Goal: Task Accomplishment & Management: Complete application form

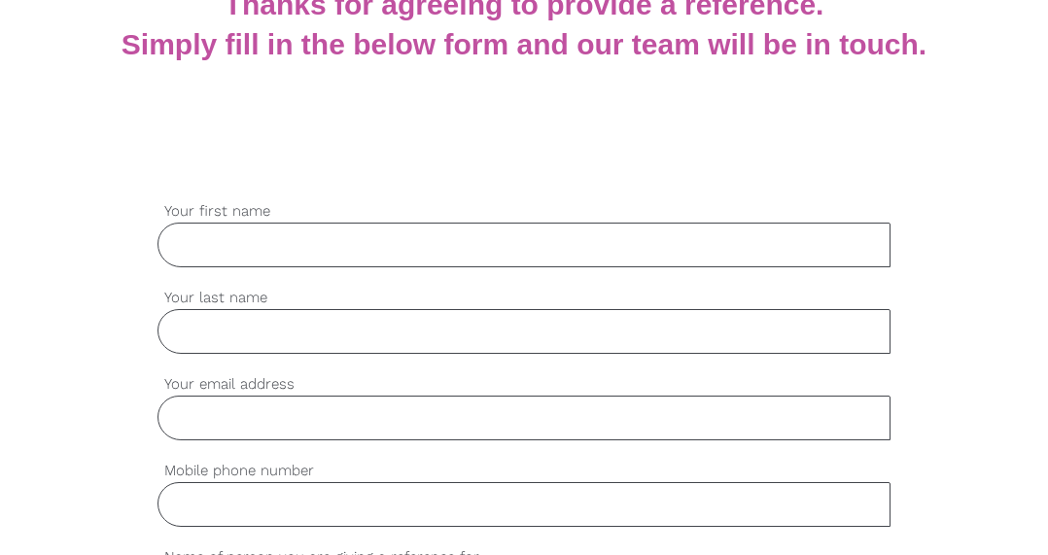
scroll to position [432, 0]
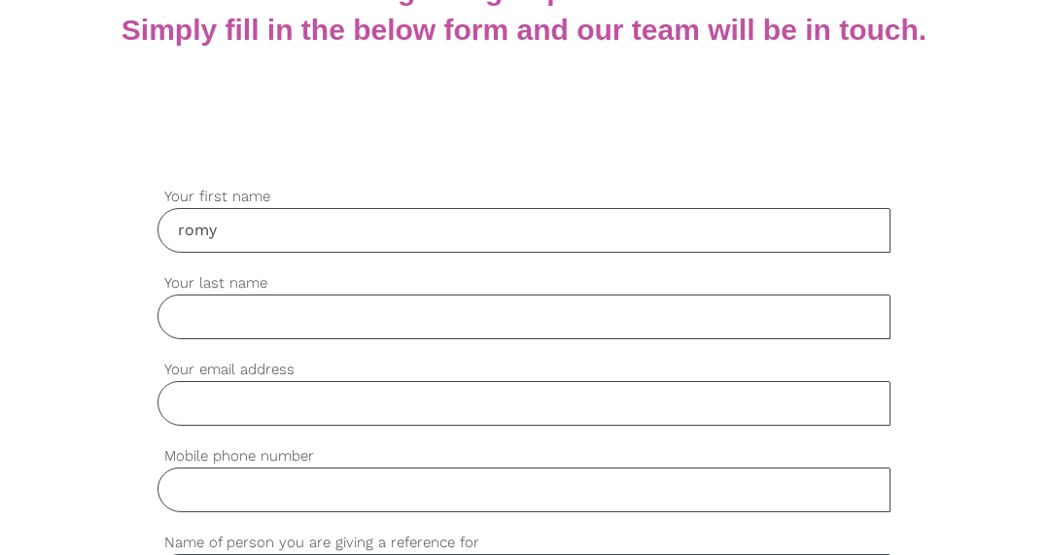
type input "romy"
type input "[PERSON_NAME]"
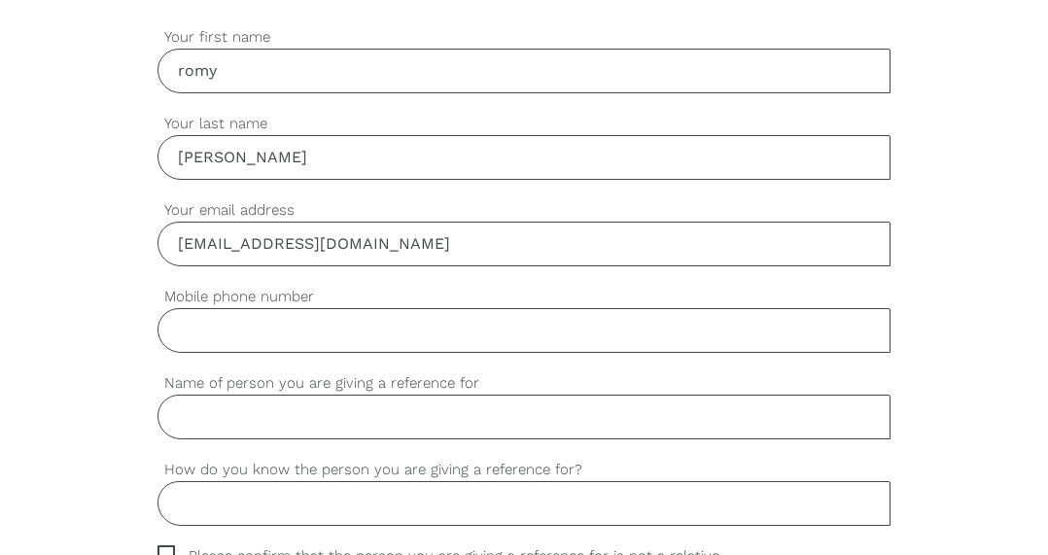
scroll to position [608, 0]
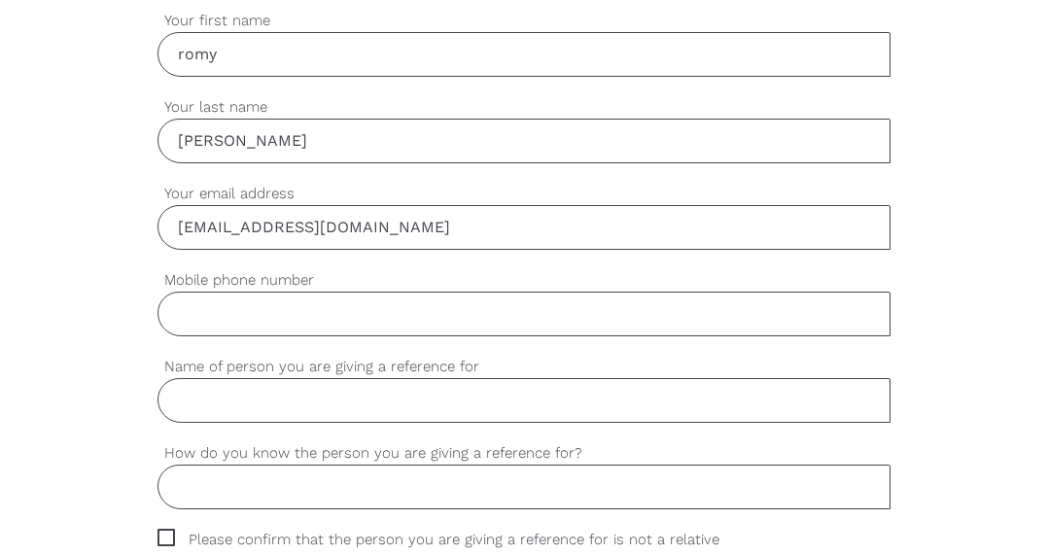
type input "[EMAIL_ADDRESS][DOMAIN_NAME]"
type input "0409230912"
click at [469, 403] on input "Name of person you are giving a reference for" at bounding box center [525, 400] width 734 height 45
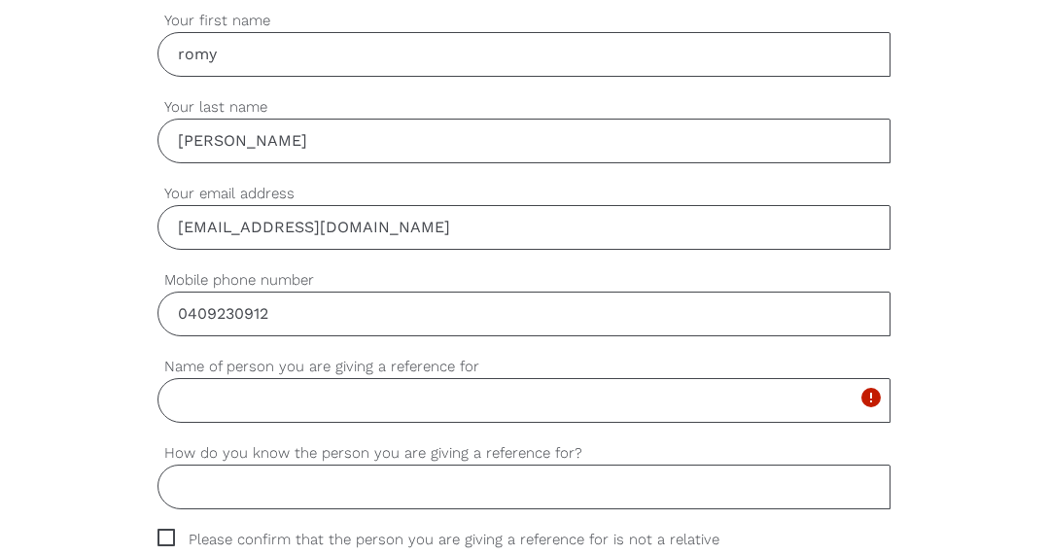
click at [573, 313] on input "0409230912" at bounding box center [525, 314] width 734 height 45
click at [529, 382] on input "Name of person you are giving a reference for" at bounding box center [525, 400] width 734 height 45
click at [529, 406] on input "Name of person you are giving a reference for" at bounding box center [525, 400] width 734 height 45
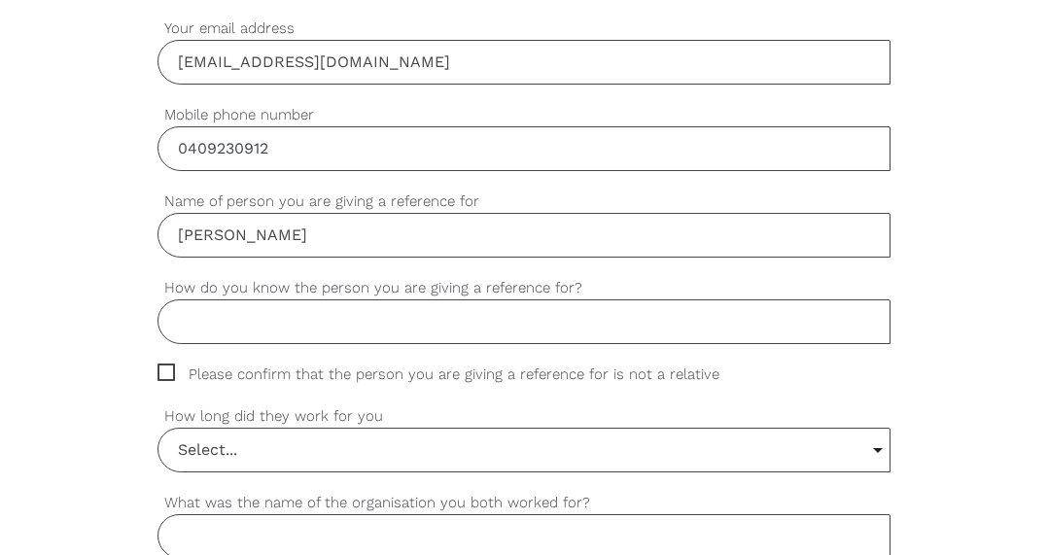
scroll to position [785, 0]
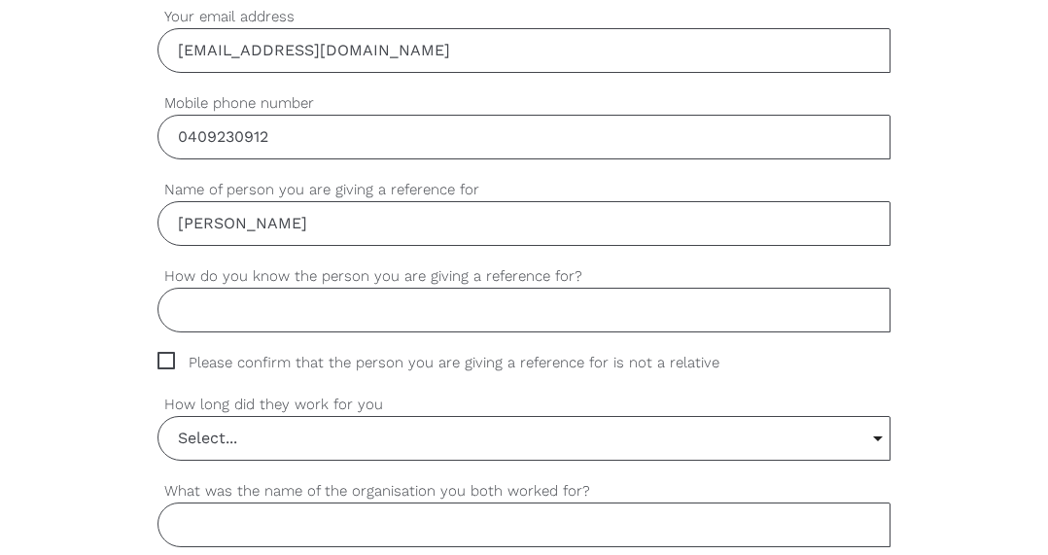
type input "[PERSON_NAME]"
click at [655, 311] on input "How do you know the person you are giving a reference for?" at bounding box center [525, 310] width 734 height 45
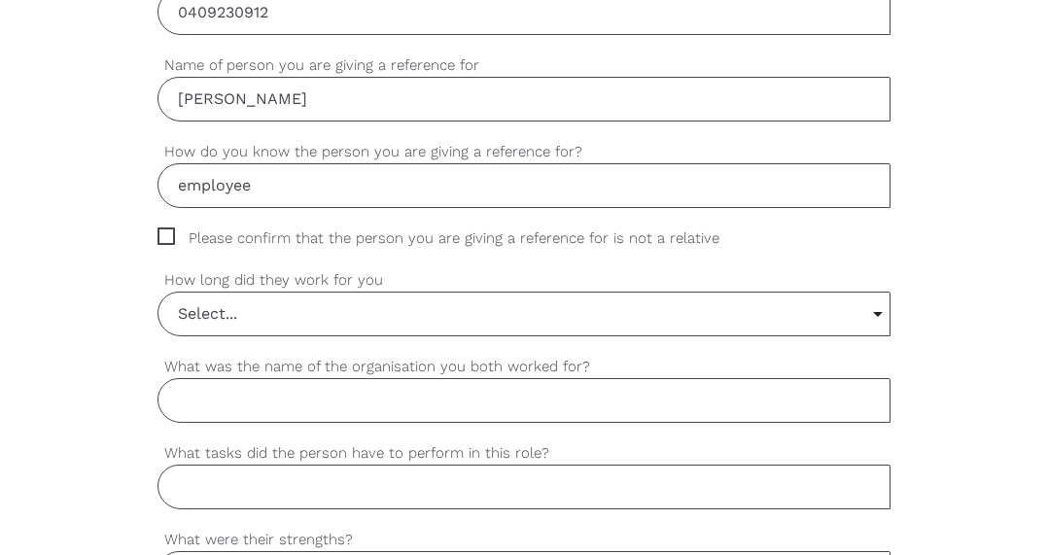
scroll to position [917, 0]
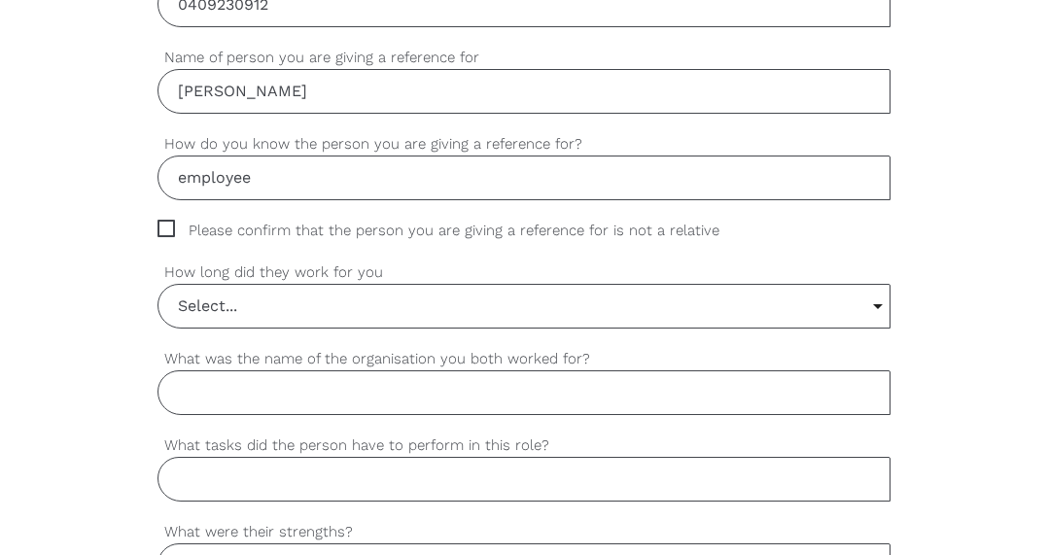
type input "employee"
click at [742, 301] on input "Select..." at bounding box center [524, 306] width 732 height 43
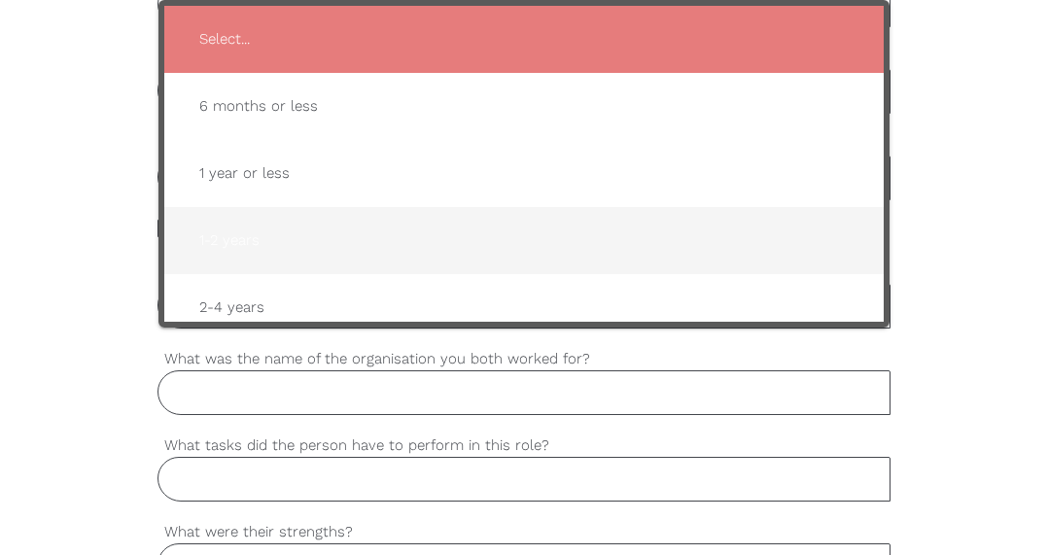
click at [690, 231] on span "1-2 years" at bounding box center [525, 241] width 682 height 48
type input "1-2 years"
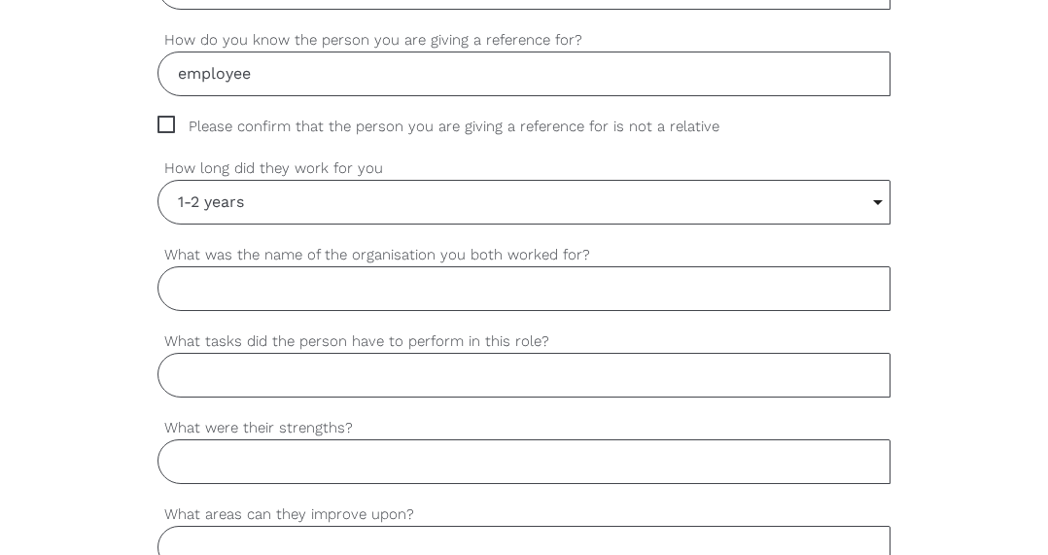
scroll to position [1034, 0]
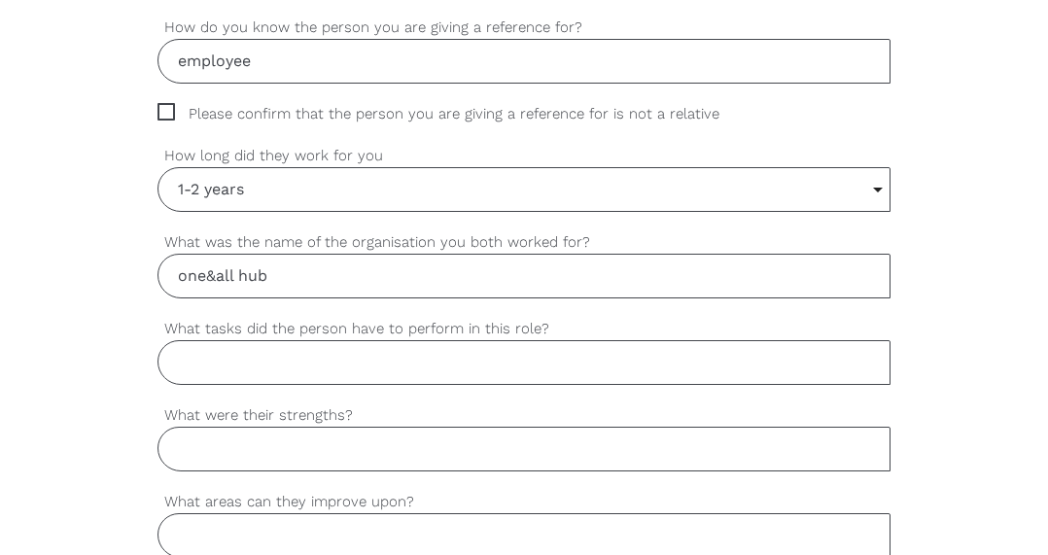
type input "one&all hub"
click at [448, 376] on input "What tasks did the person have to perform in this role?" at bounding box center [525, 362] width 734 height 45
click at [356, 444] on input "What were their strengths?" at bounding box center [525, 449] width 734 height 45
click at [196, 359] on input "suport work" at bounding box center [525, 362] width 734 height 45
type input "support work"
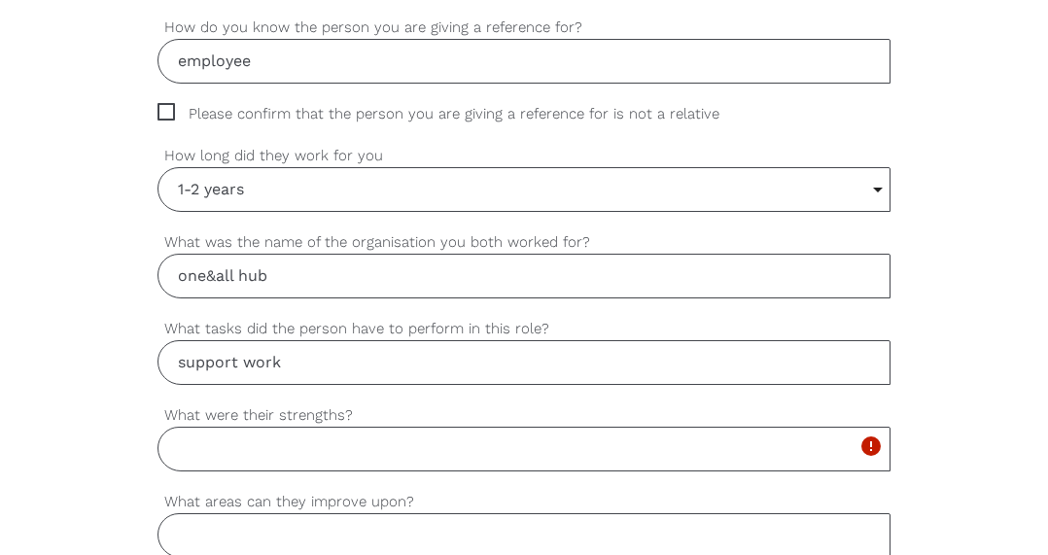
click at [212, 459] on input "What were their strengths?" at bounding box center [525, 449] width 734 height 45
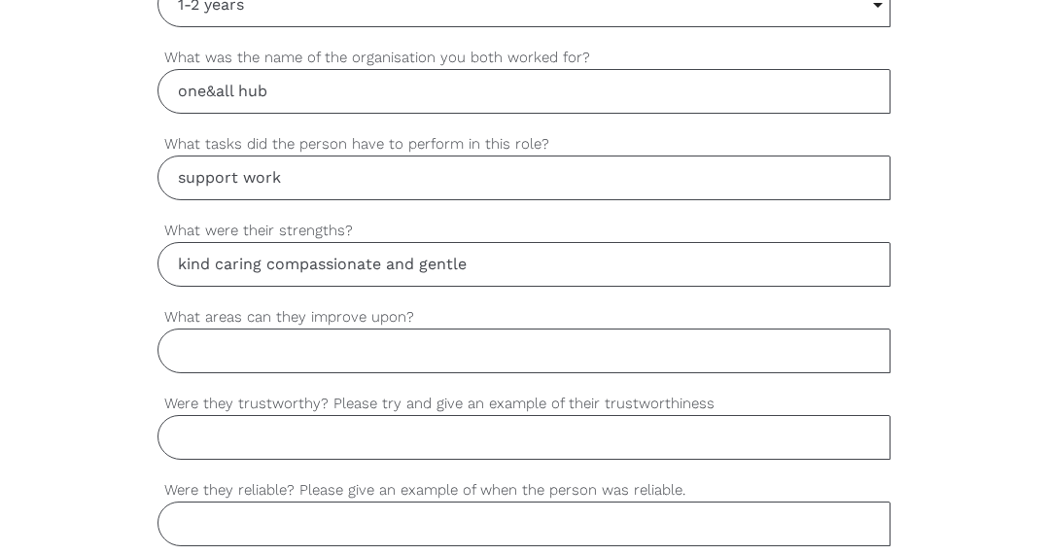
scroll to position [1241, 0]
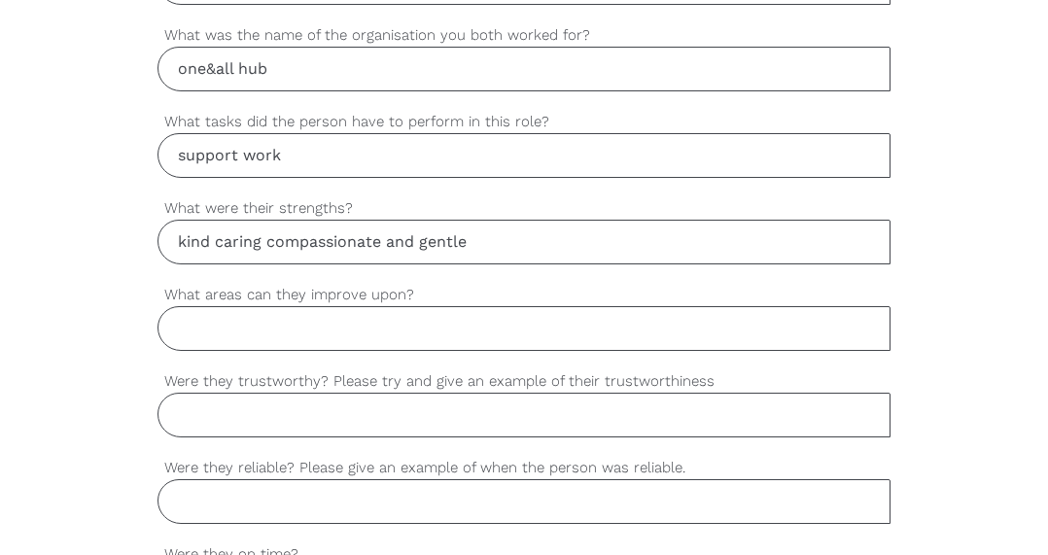
type input "kind caring compassionate and gentle"
click at [318, 318] on input "What areas can they improve upon?" at bounding box center [525, 328] width 734 height 45
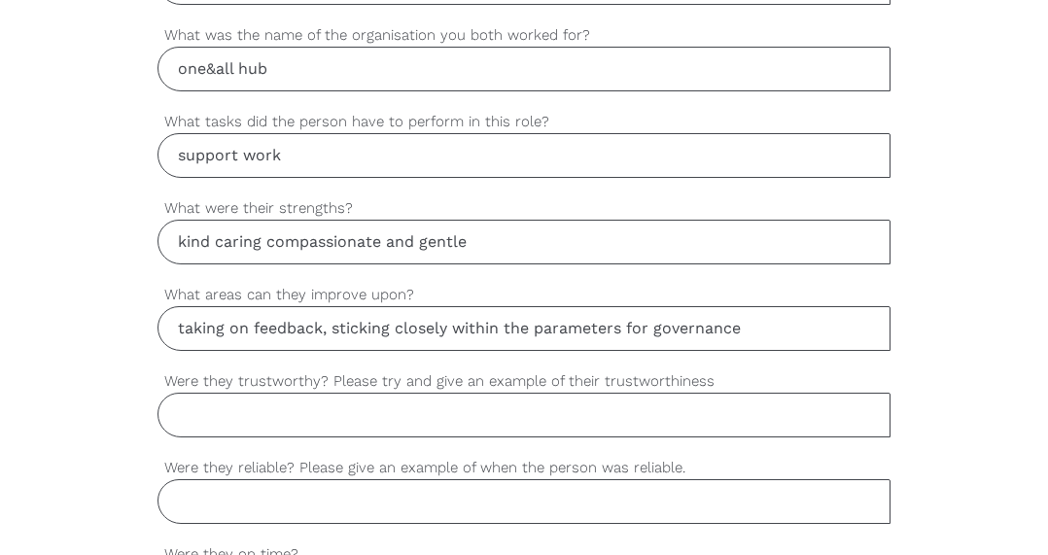
click at [655, 329] on input "taking on feedback, sticking closely within the parameters for governance" at bounding box center [525, 328] width 734 height 45
type input "taking on feedback, sticking closely within the parameters for SW guidelines an…"
click at [321, 418] on input "Were they trustworthy? Please try and give an example of their trustworthiness" at bounding box center [525, 415] width 734 height 45
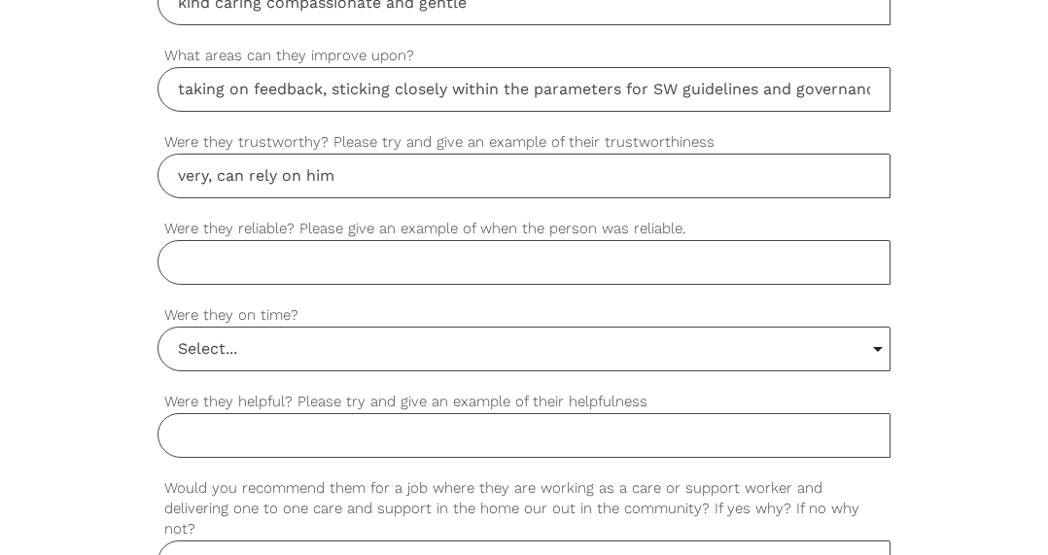
scroll to position [1515, 0]
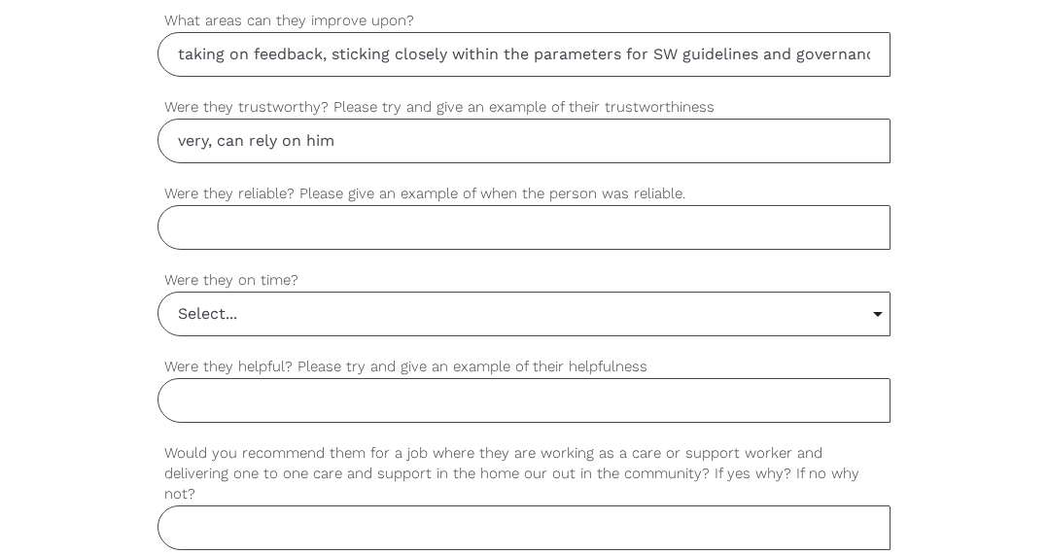
type input "very, can rely on him"
click at [403, 211] on input "Were they reliable? Please give an example of when the person was reliable." at bounding box center [525, 227] width 734 height 45
type input "he arrived on time, did a great job, worked on tasks"
click at [298, 312] on input "Select..." at bounding box center [524, 314] width 732 height 43
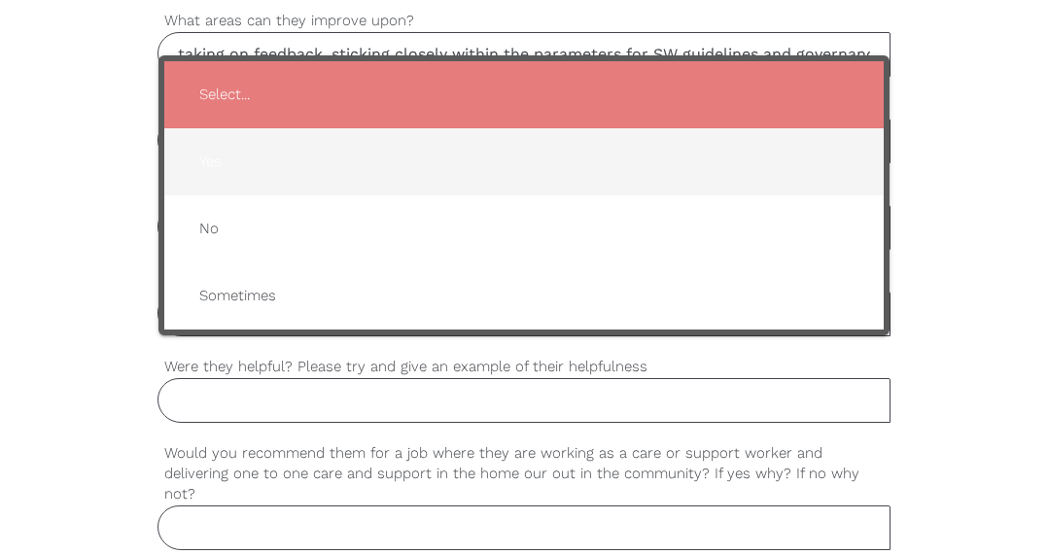
click at [265, 164] on span "Yes" at bounding box center [525, 162] width 682 height 48
type input "Yes"
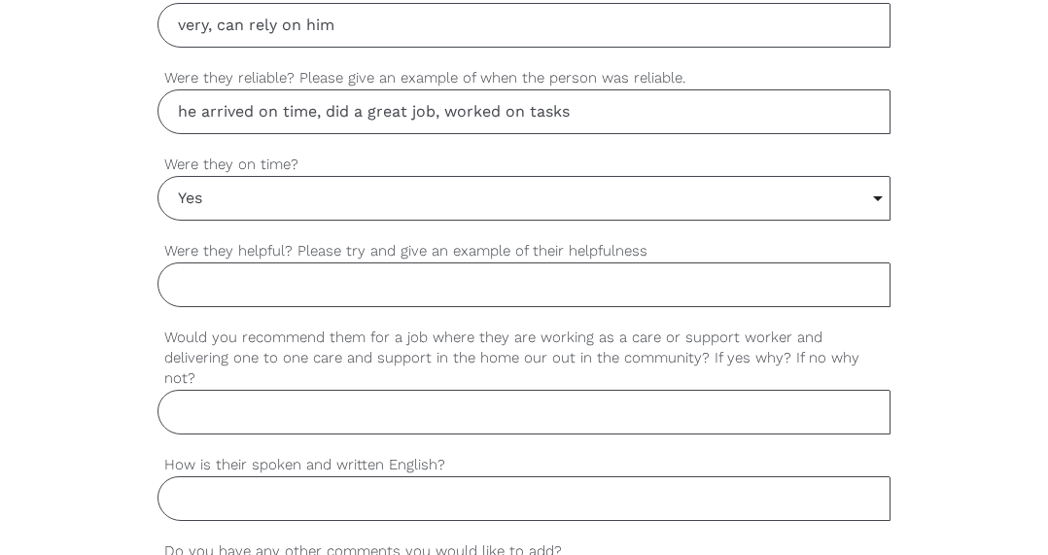
scroll to position [1669, 0]
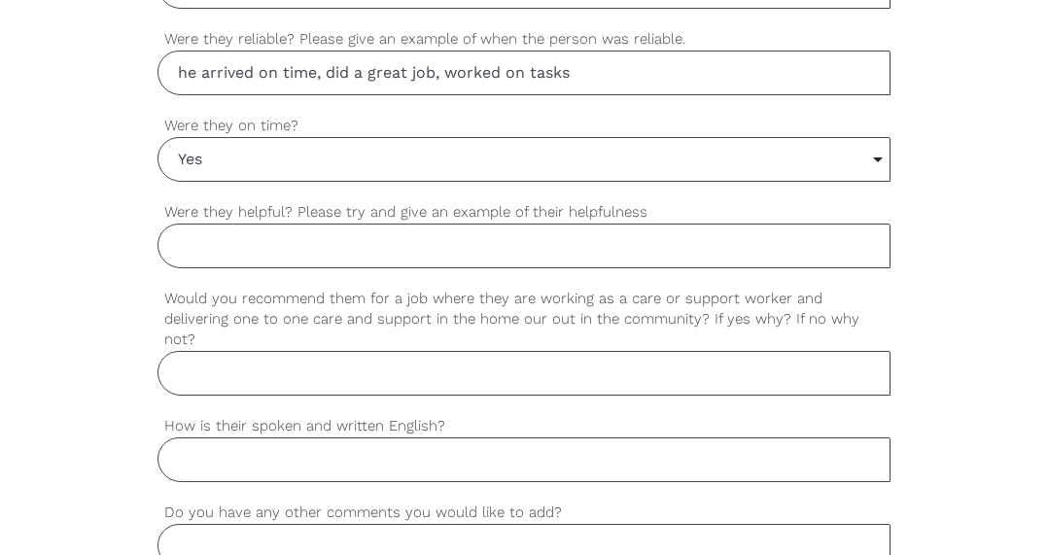
click at [328, 247] on input "Were they helpful? Please try and give an example of their helpfulness" at bounding box center [525, 246] width 734 height 45
type input "extremely"
click at [297, 351] on input "Would you recommend them for a job where they are working as a care or support …" at bounding box center [525, 373] width 734 height 45
type input "yes, best with male clients"
click at [210, 438] on input "How is their spoken and written English?" at bounding box center [525, 460] width 734 height 45
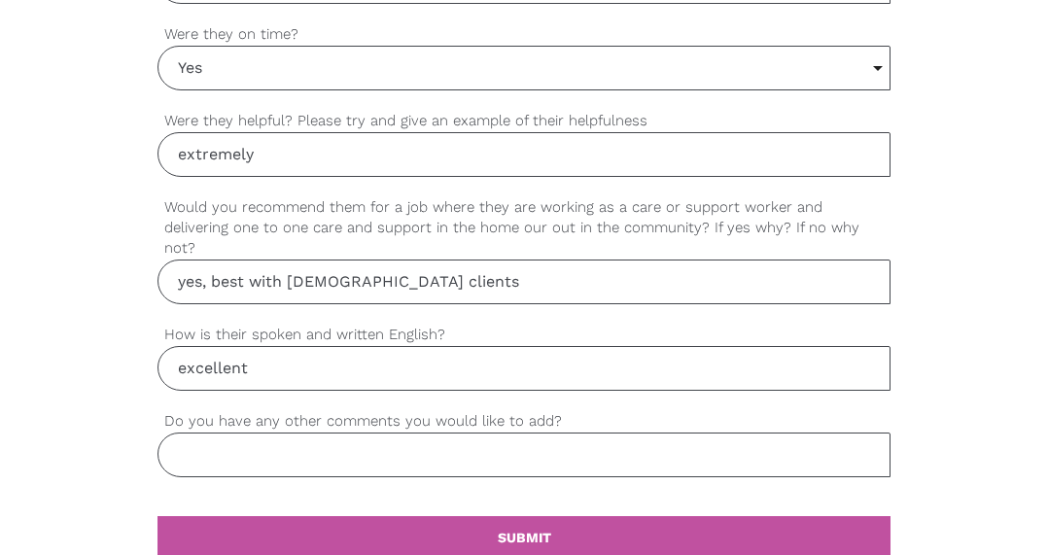
scroll to position [1866, 0]
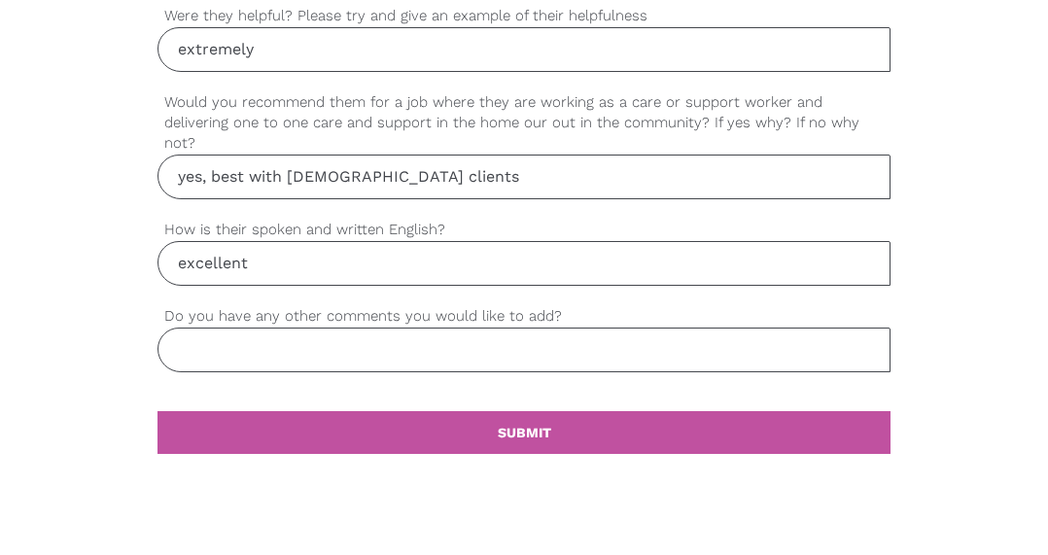
type input "excellent"
click at [308, 328] on input "Do you have any other comments you would like to add?" at bounding box center [525, 350] width 734 height 45
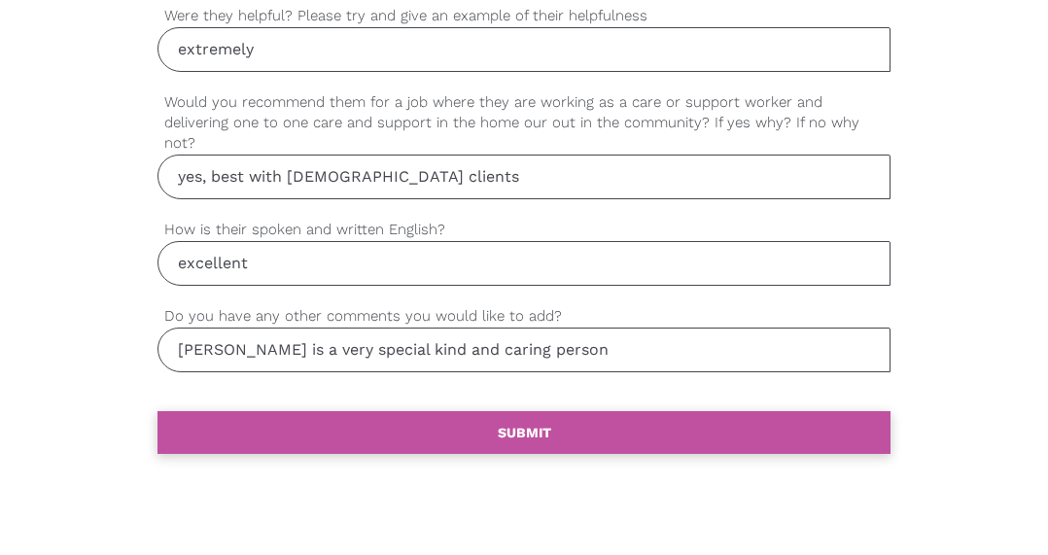
type input "darcy is a very special kind and caring person"
click at [522, 420] on link "settings SUBMIT" at bounding box center [525, 432] width 734 height 43
